Goal: Navigation & Orientation: Find specific page/section

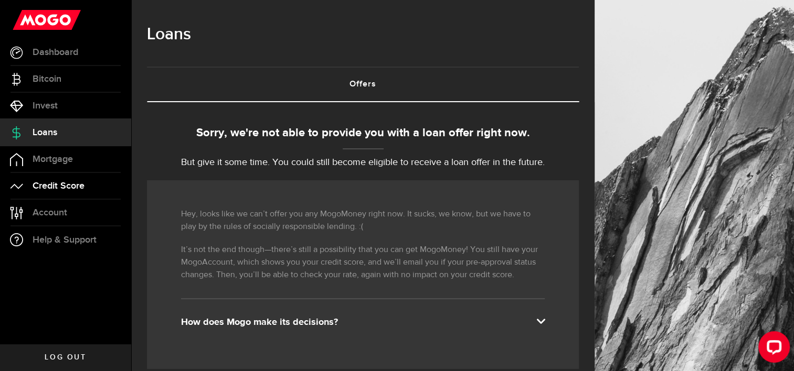
click at [52, 183] on span "Credit Score" at bounding box center [59, 186] width 52 height 9
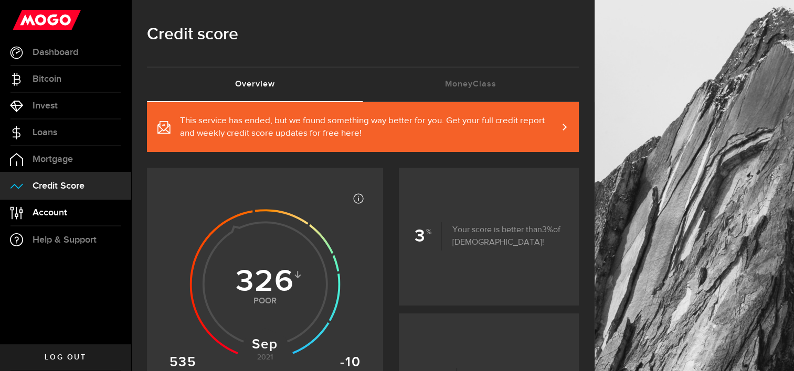
click at [50, 212] on span "Account" at bounding box center [50, 212] width 35 height 9
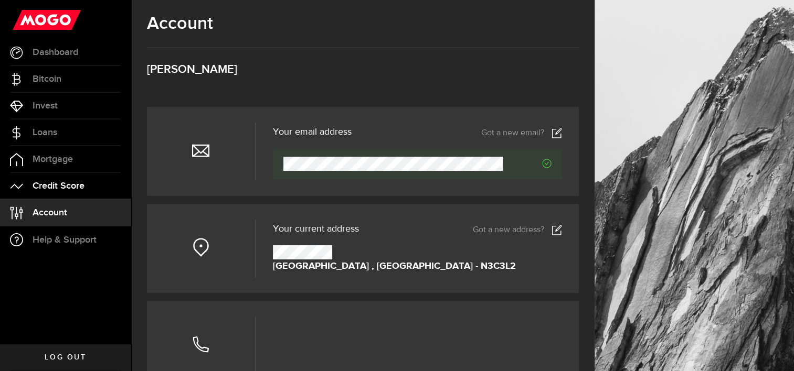
click at [47, 195] on link "Credit Score" at bounding box center [65, 186] width 131 height 26
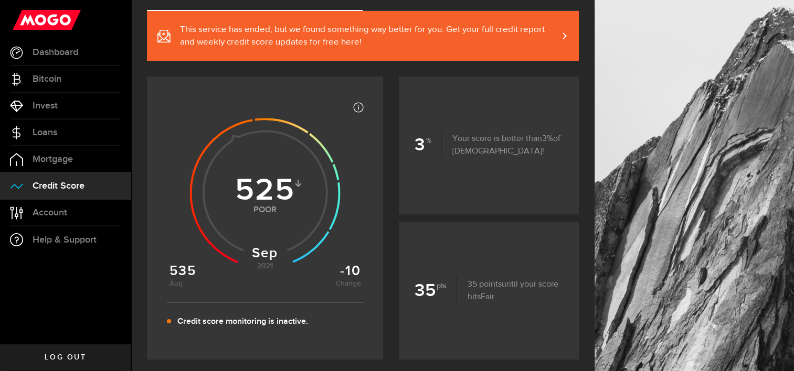
scroll to position [105, 0]
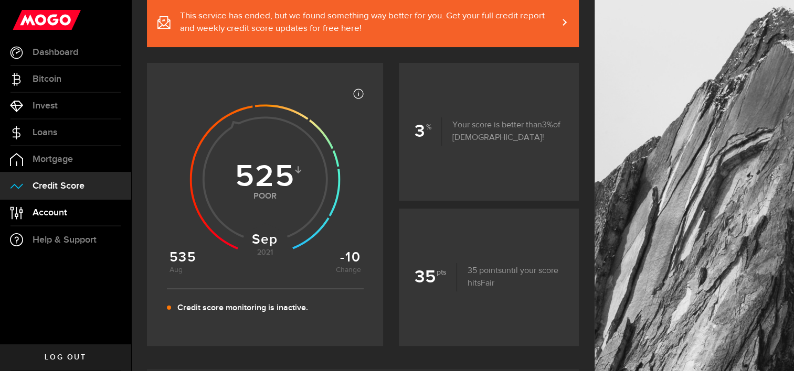
click at [52, 209] on span "Account" at bounding box center [50, 212] width 35 height 9
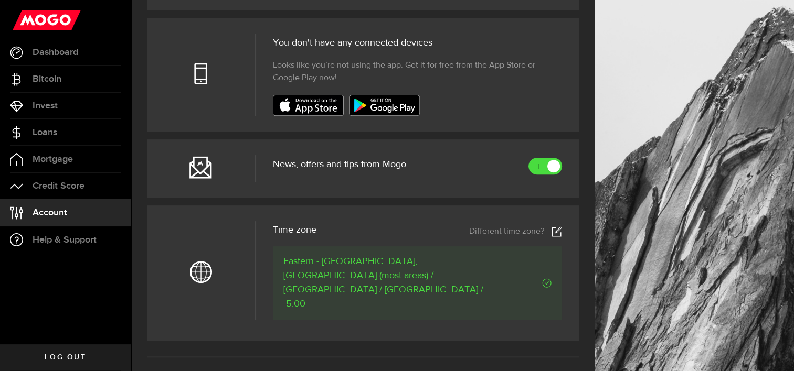
scroll to position [472, 0]
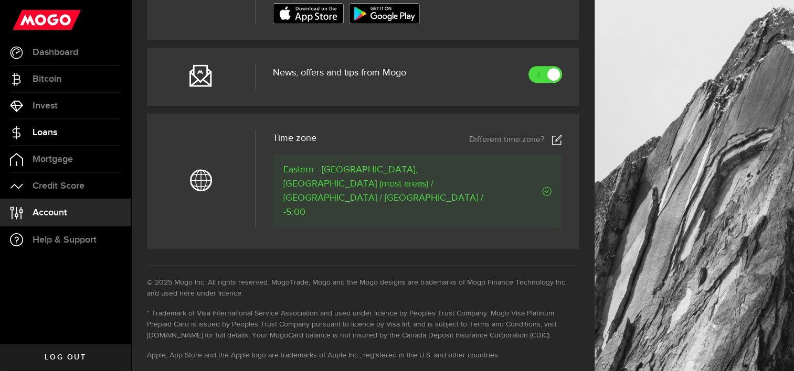
click at [44, 130] on span "Loans" at bounding box center [45, 132] width 25 height 9
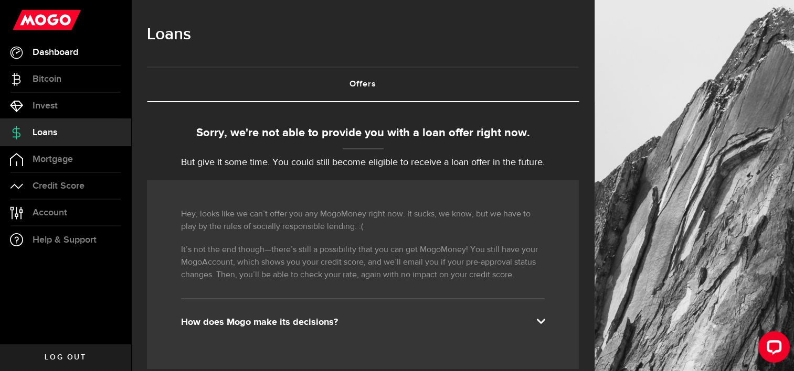
click at [48, 60] on link "Dashboard" at bounding box center [65, 52] width 131 height 26
